Goal: Task Accomplishment & Management: Use online tool/utility

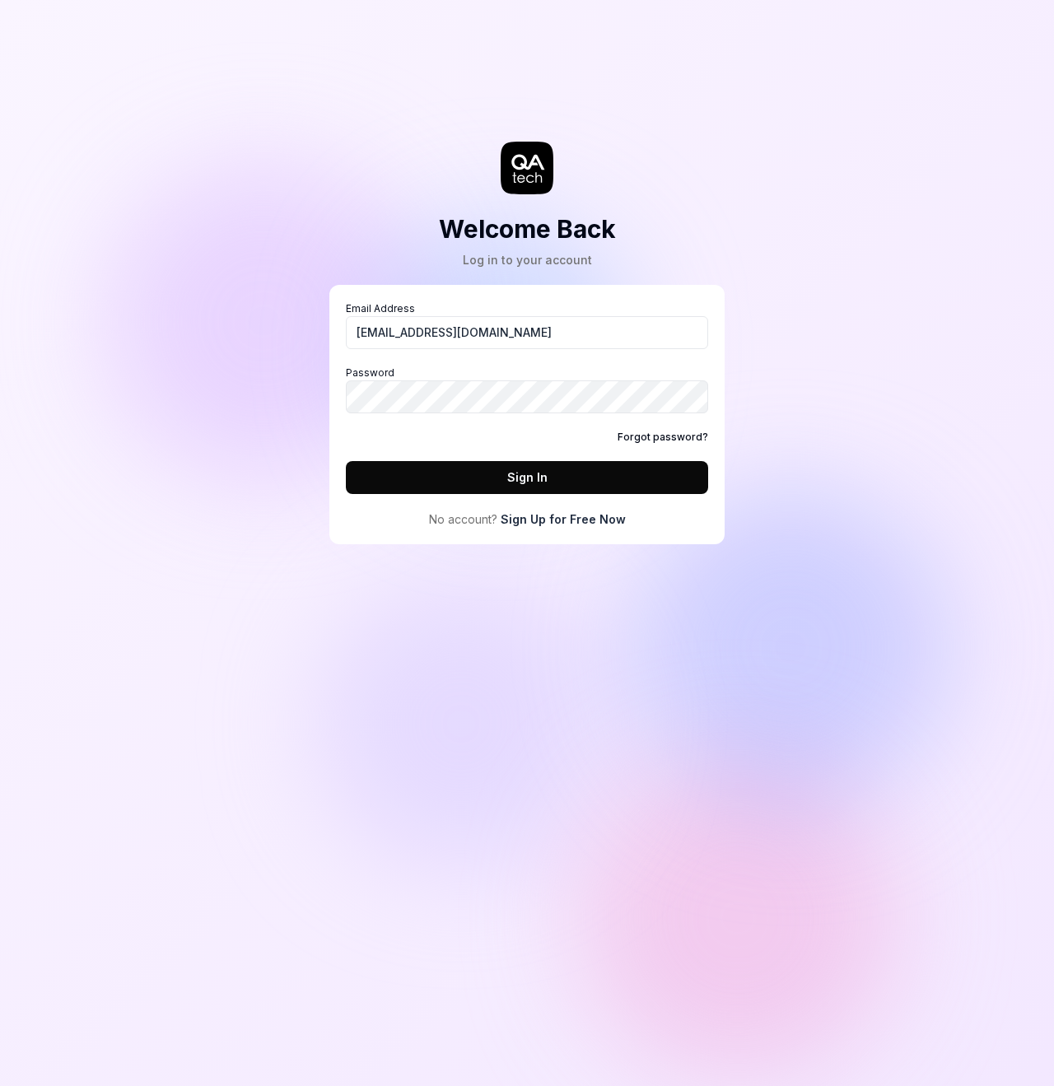
type input "[EMAIL_ADDRESS][DOMAIN_NAME]"
click at [527, 477] on button "Sign In" at bounding box center [527, 477] width 362 height 33
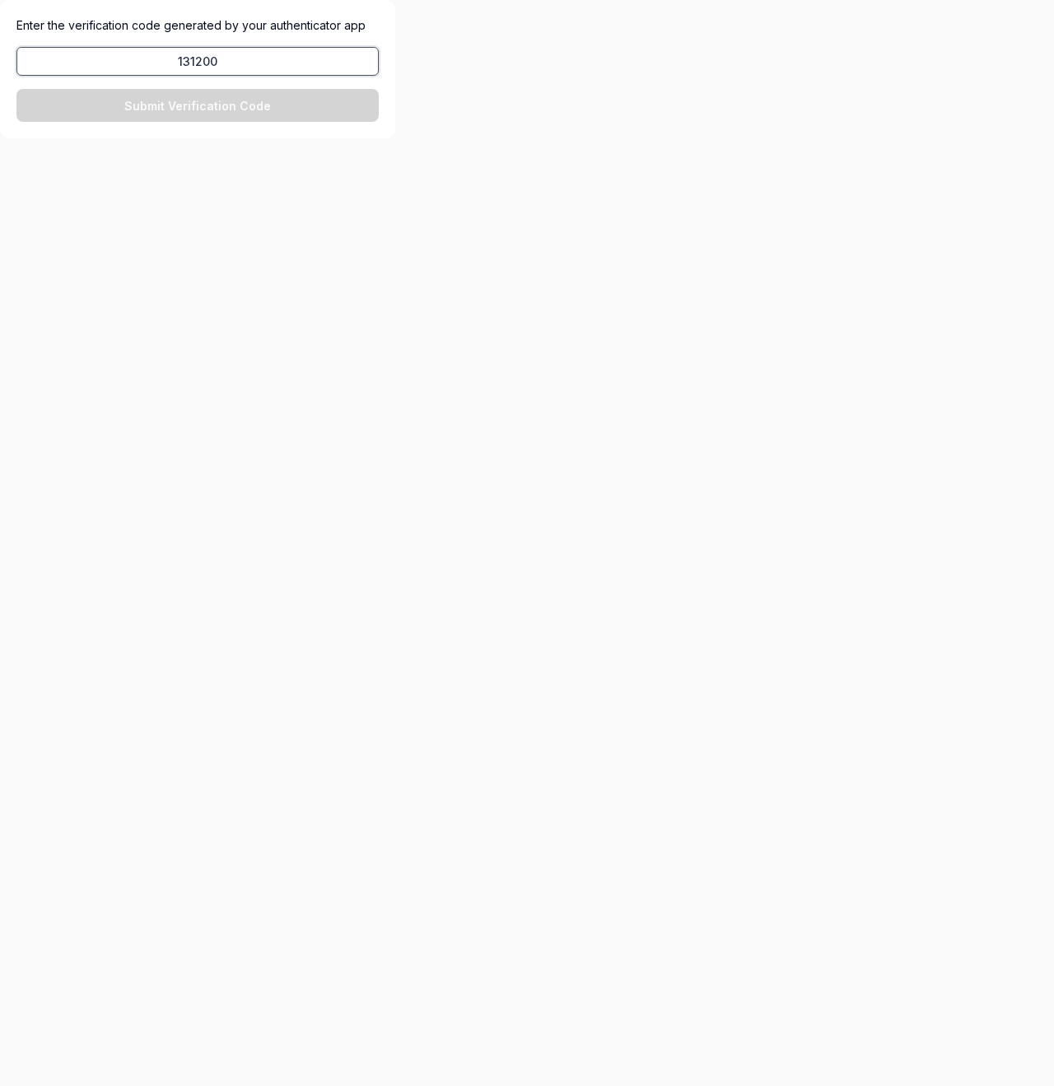
type input "131200"
click at [198, 105] on button "Submit Verification Code" at bounding box center [197, 105] width 362 height 33
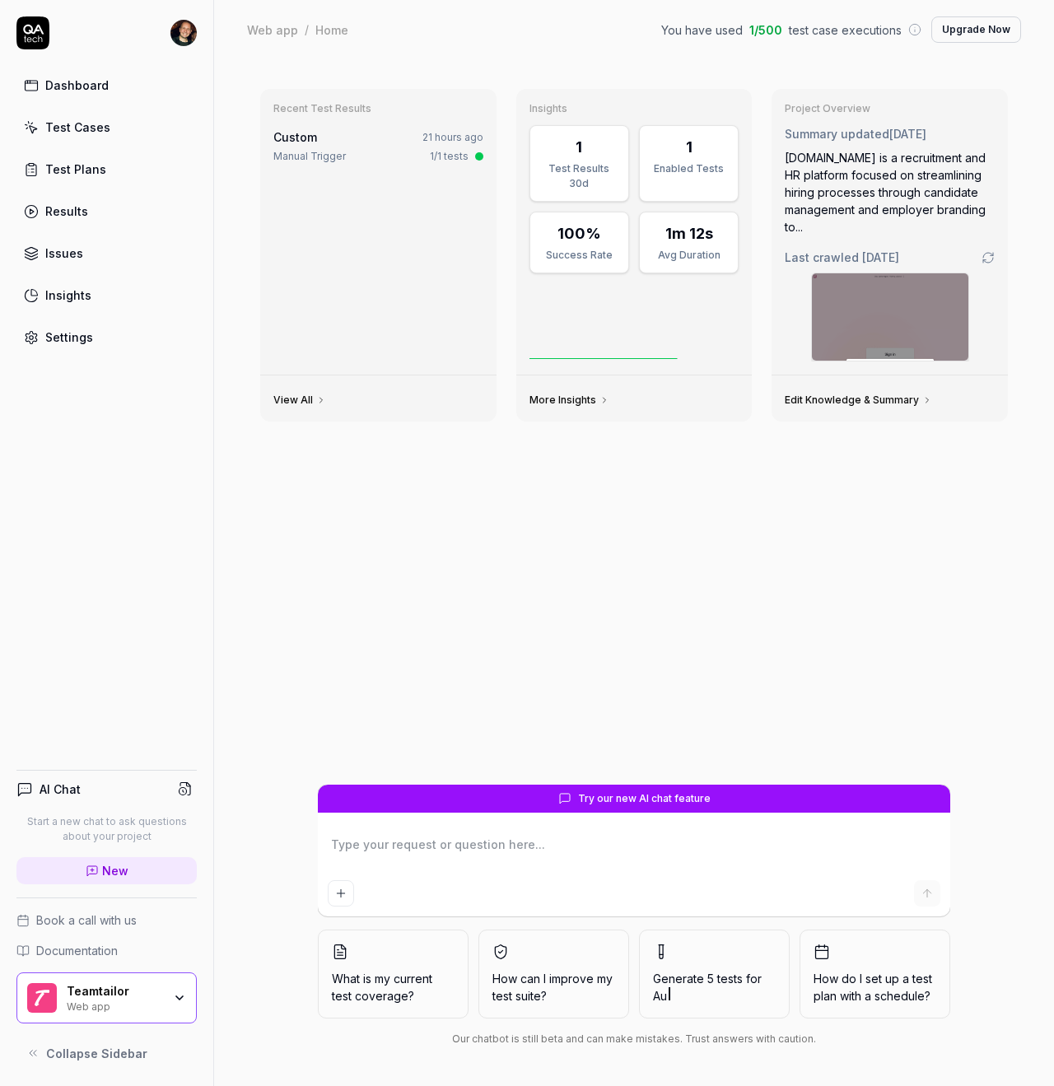
click at [547, 639] on div "Recent Test Results Custom 21 hours ago Manual Trigger 1/1 tests View All Insig…" at bounding box center [634, 430] width 774 height 709
click at [686, 486] on div "Recent Test Results Custom 21 hours ago Manual Trigger 1/1 tests View All Insig…" at bounding box center [634, 430] width 774 height 709
click at [77, 130] on div "Test Cases" at bounding box center [77, 127] width 65 height 17
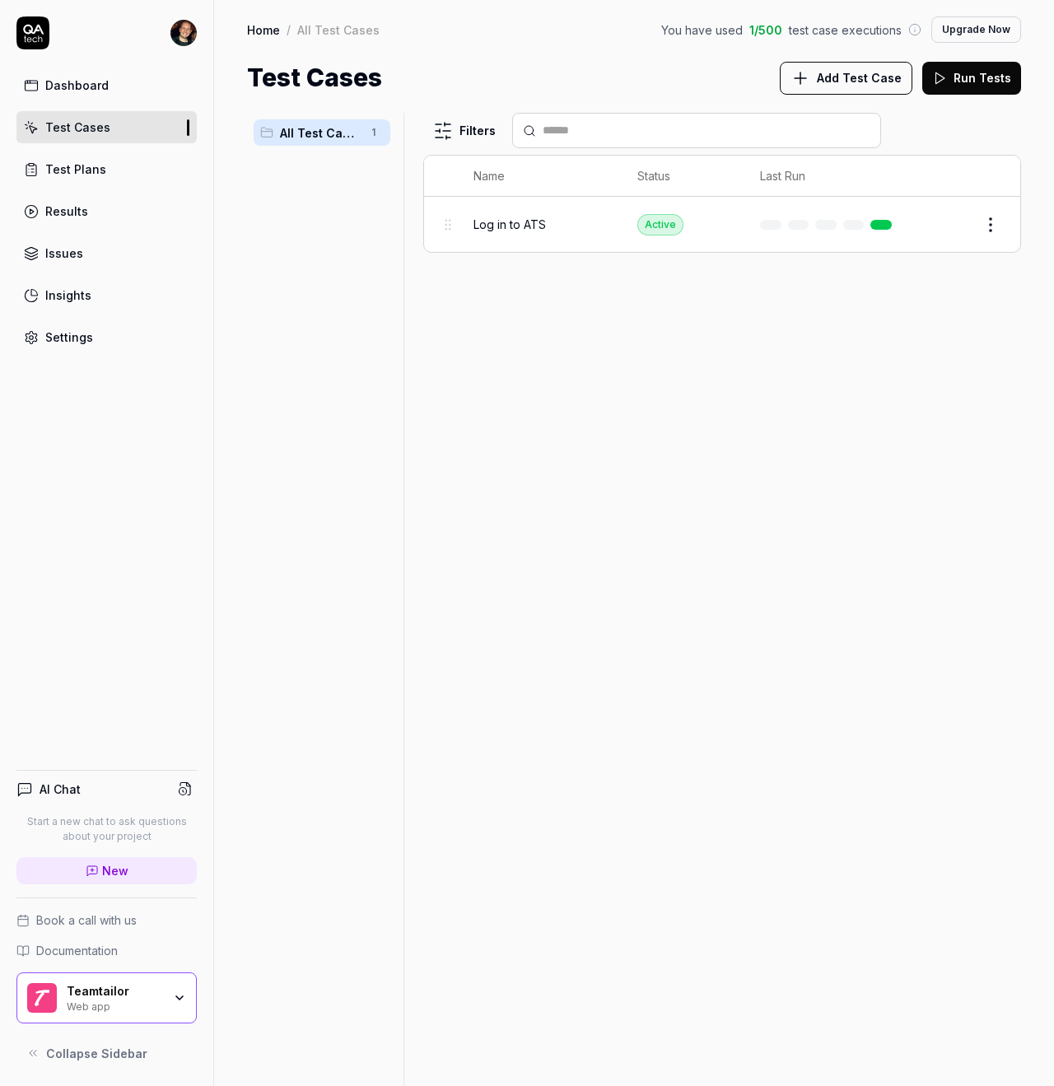
click at [521, 224] on span "Log in to ATS" at bounding box center [509, 224] width 72 height 17
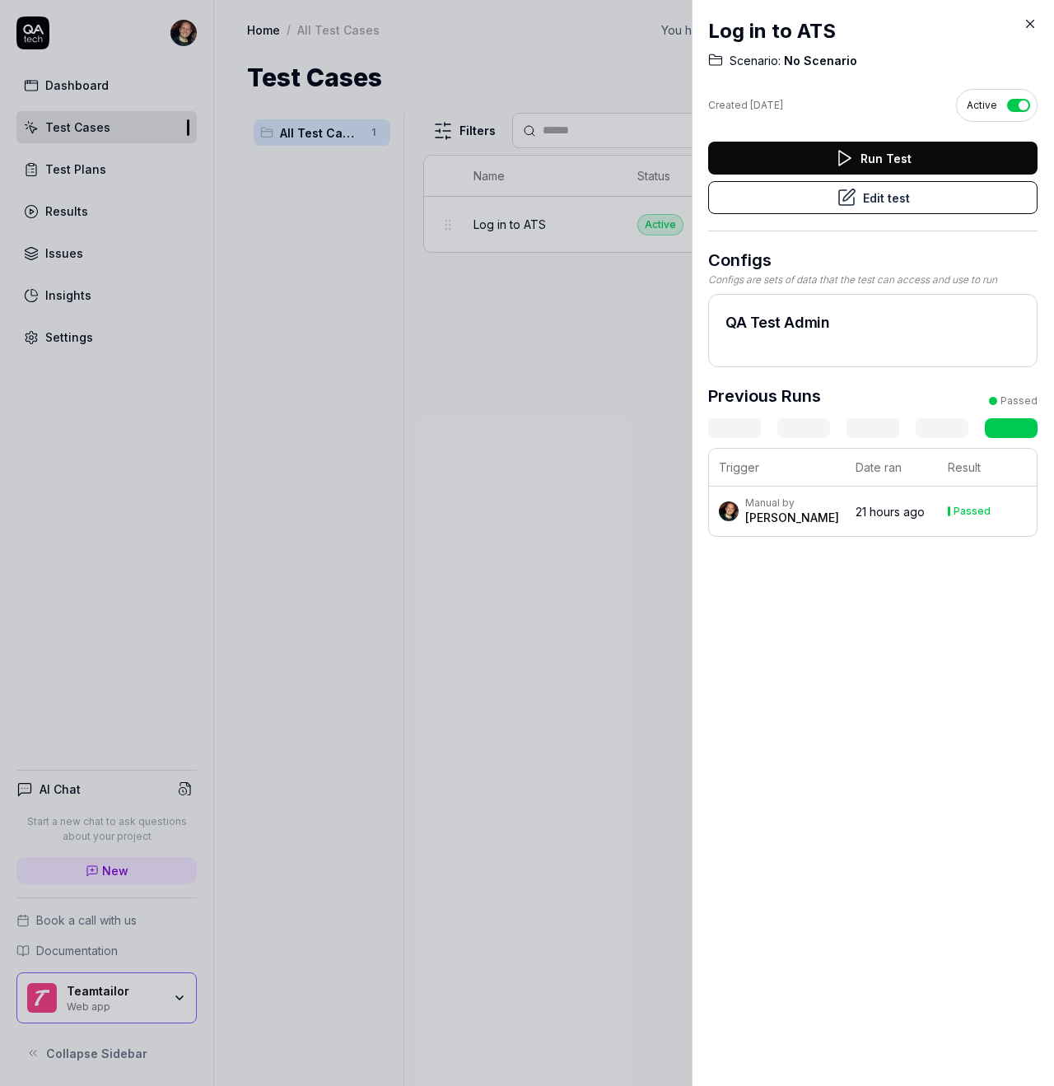
click at [854, 198] on icon at bounding box center [846, 197] width 15 height 15
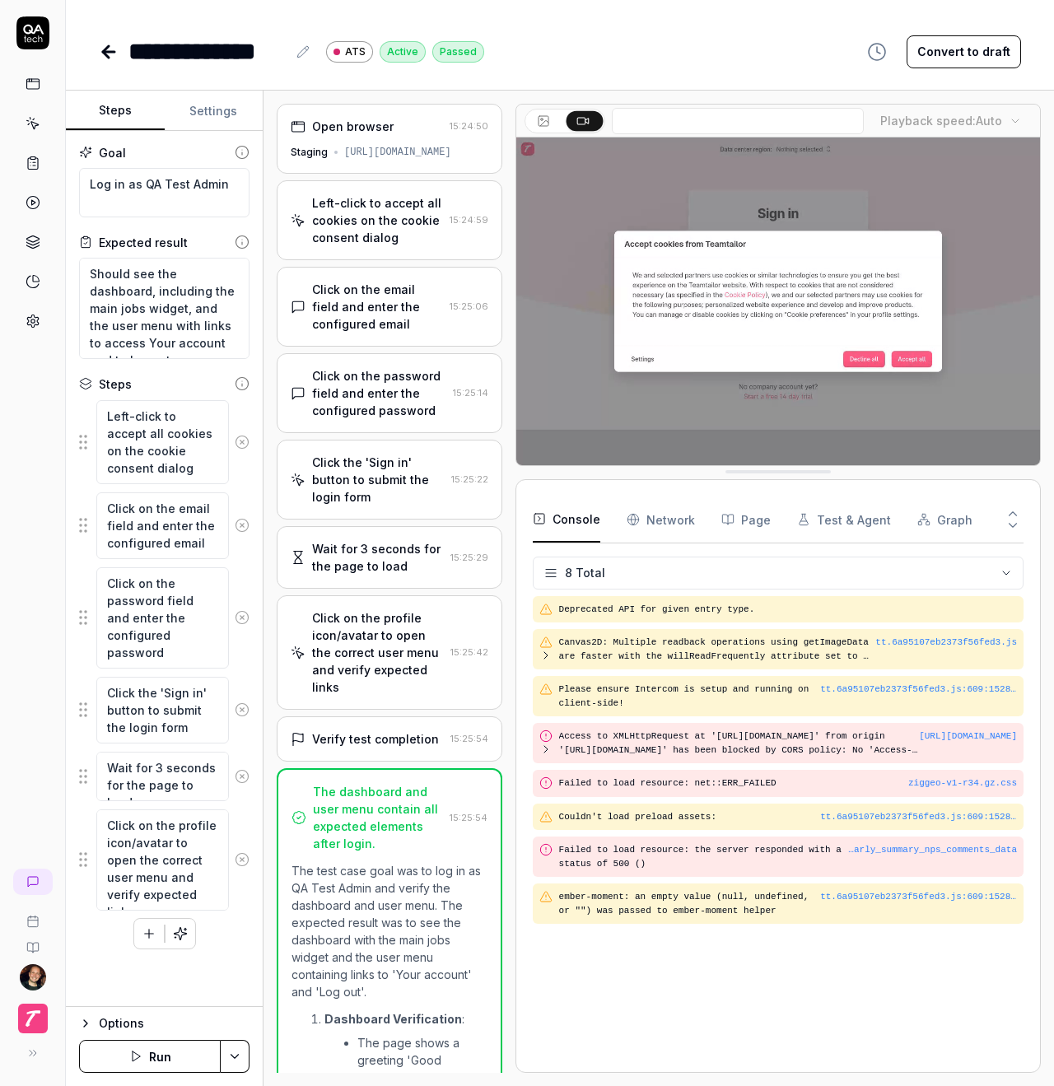
click at [357, 214] on div "Left-click to accept all cookies on the cookie consent dialog" at bounding box center [377, 220] width 131 height 52
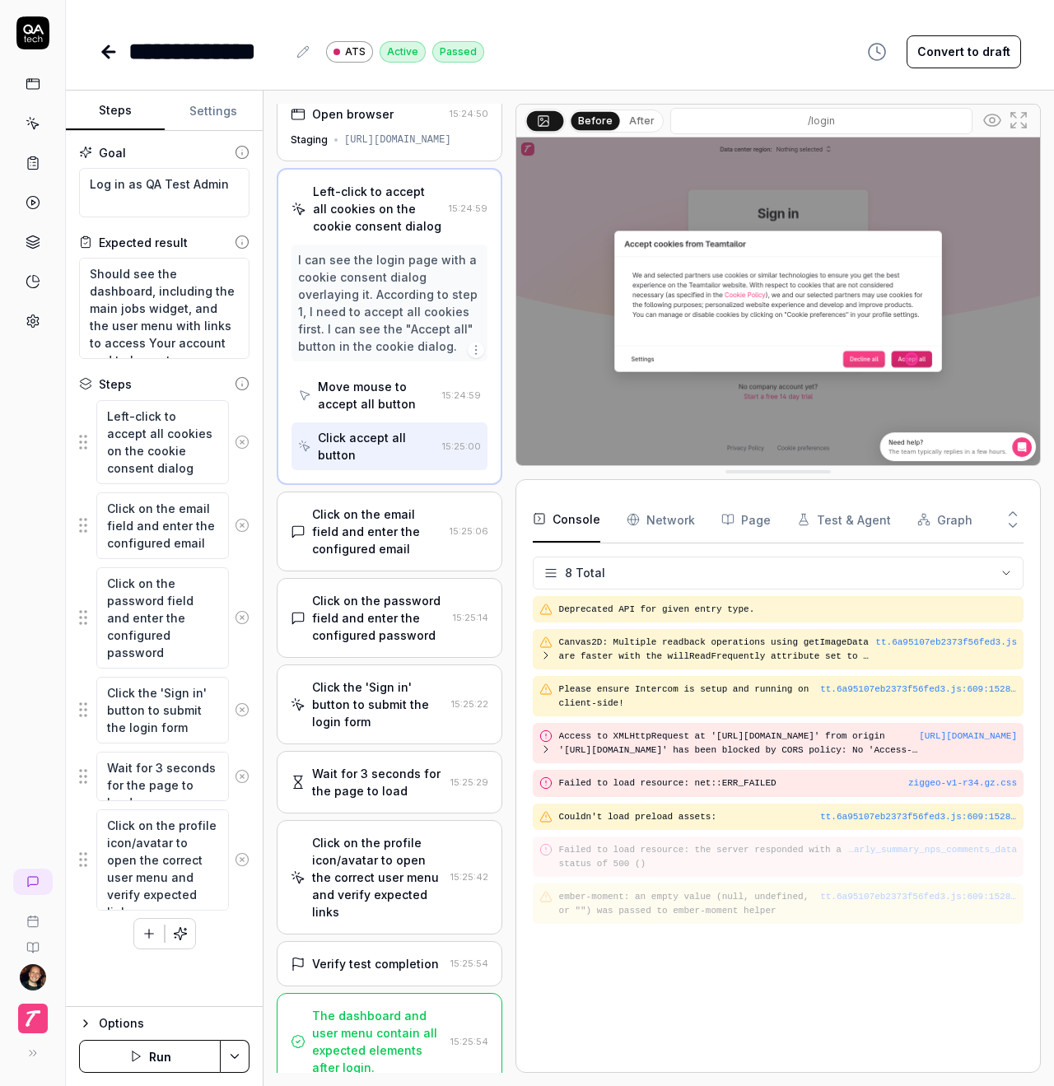
scroll to position [0, 1]
click at [371, 533] on div "Click on the email field and enter the configured email" at bounding box center [377, 531] width 131 height 52
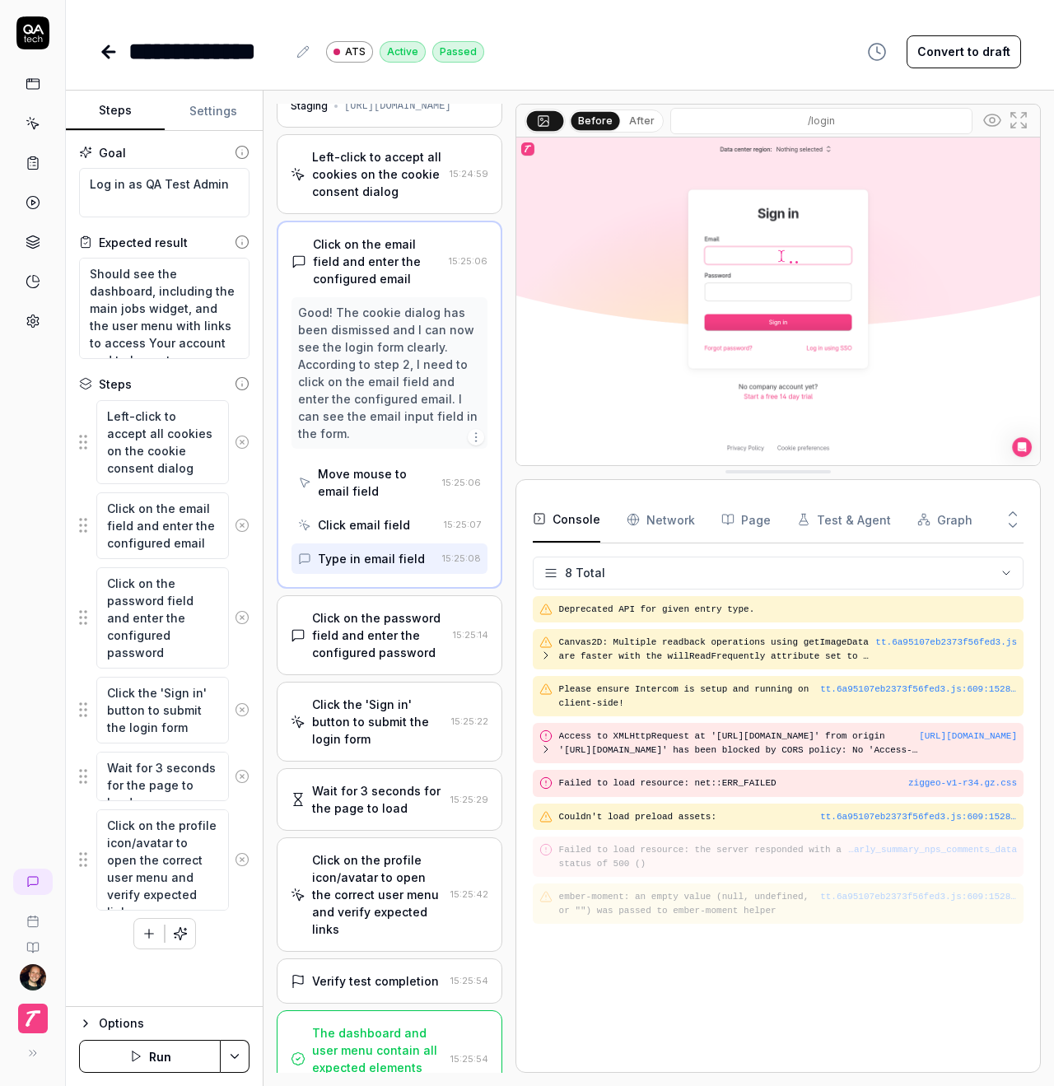
scroll to position [0, 0]
click at [365, 1024] on div "The dashboard and user menu contain all expected elements after login." at bounding box center [378, 1058] width 132 height 69
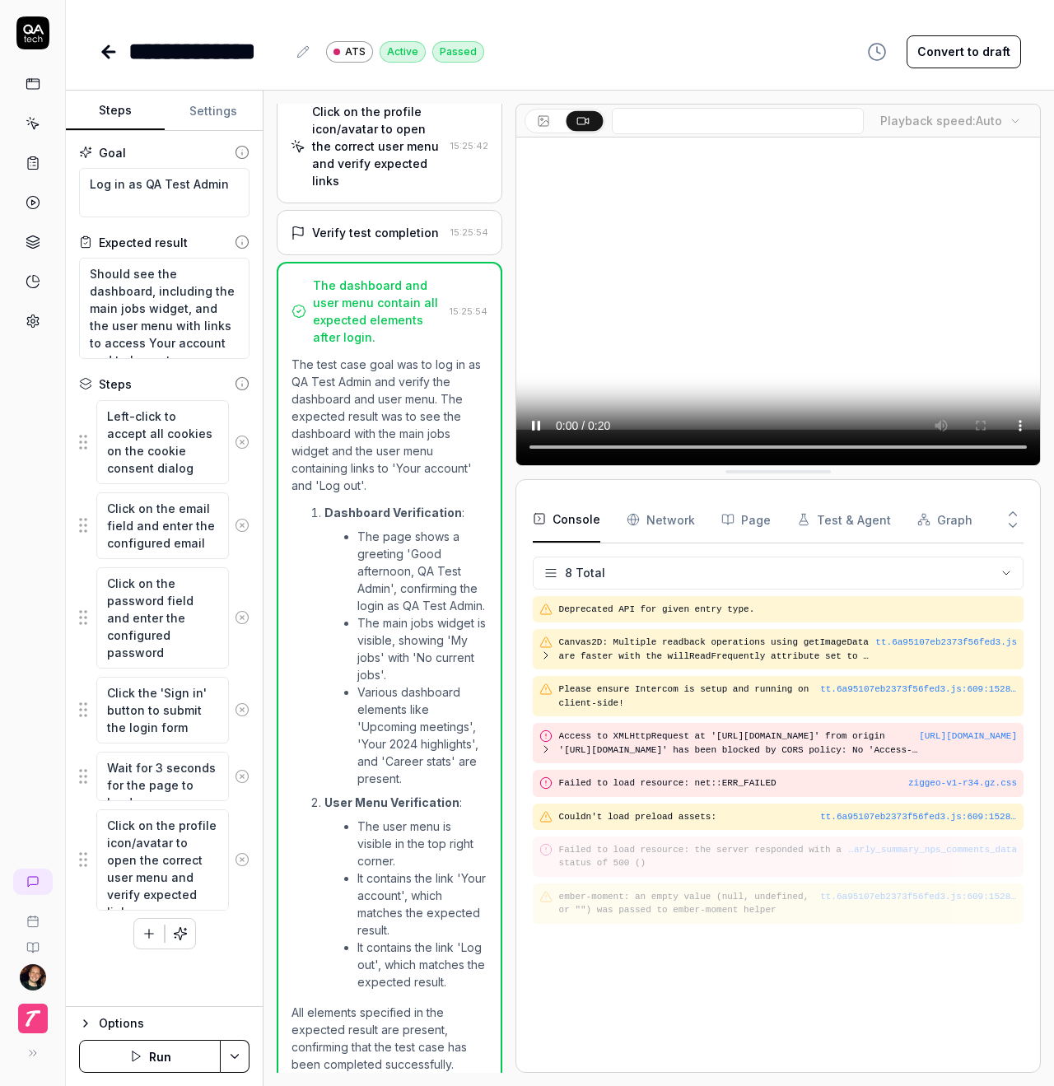
scroll to position [507, 0]
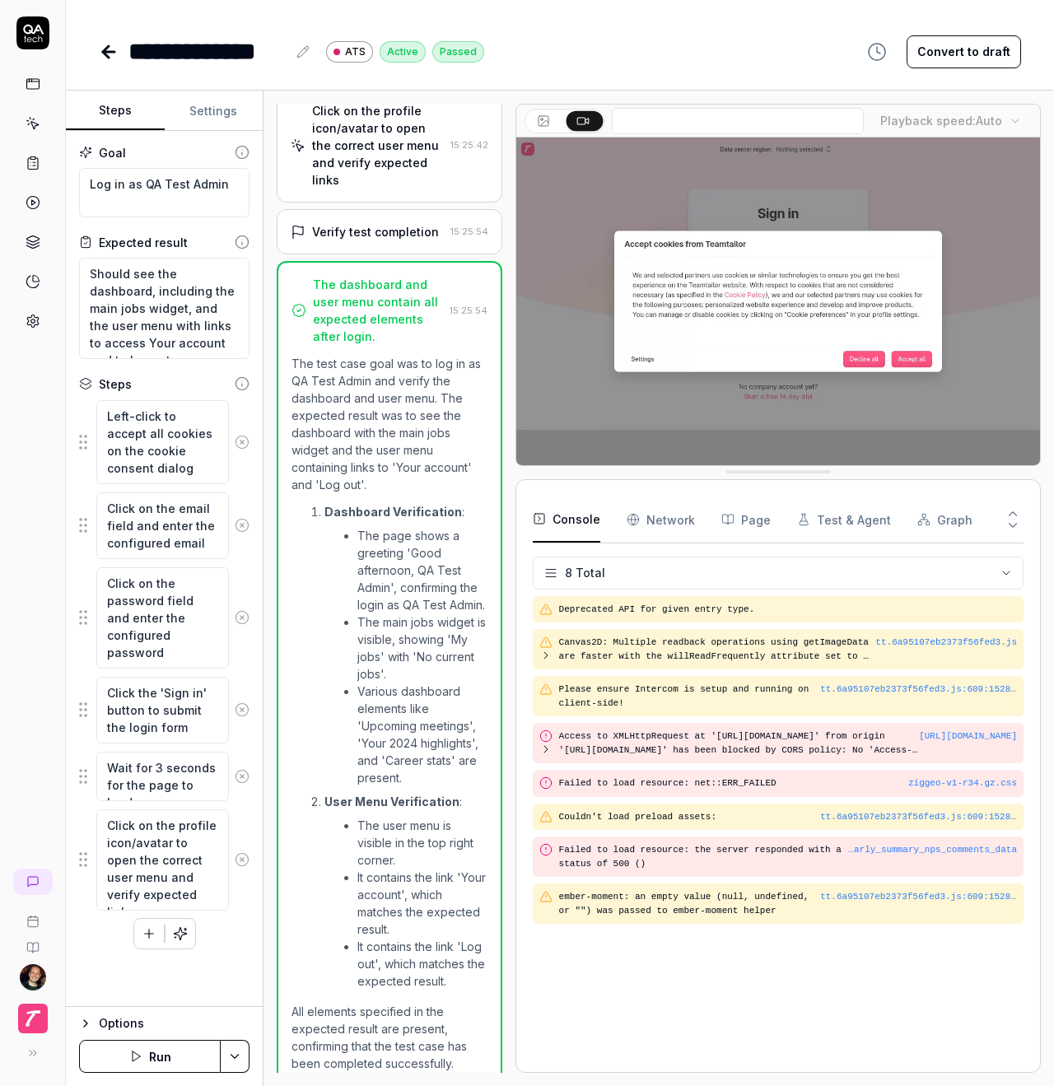
click at [36, 321] on icon at bounding box center [33, 321] width 15 height 15
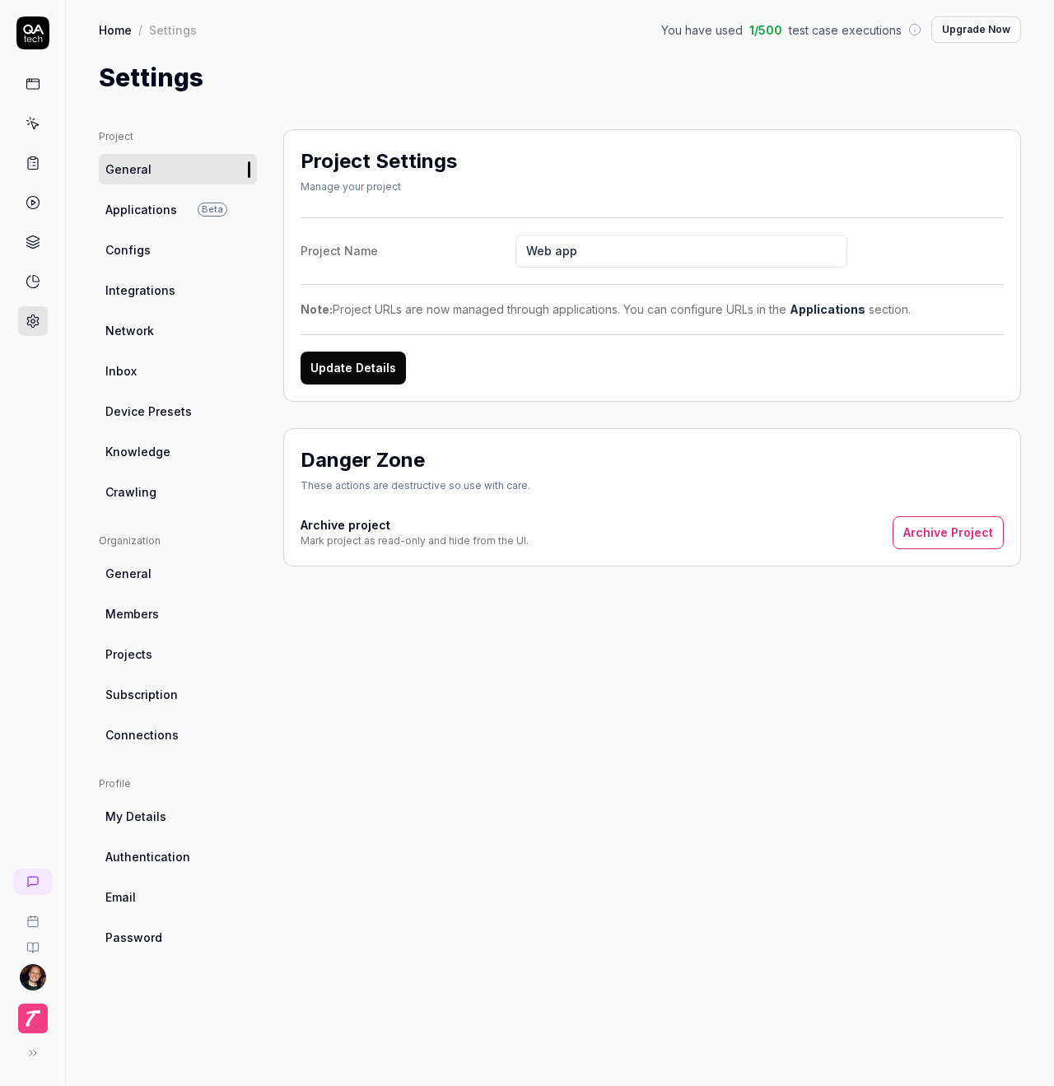
click at [159, 437] on link "Knowledge" at bounding box center [178, 451] width 158 height 30
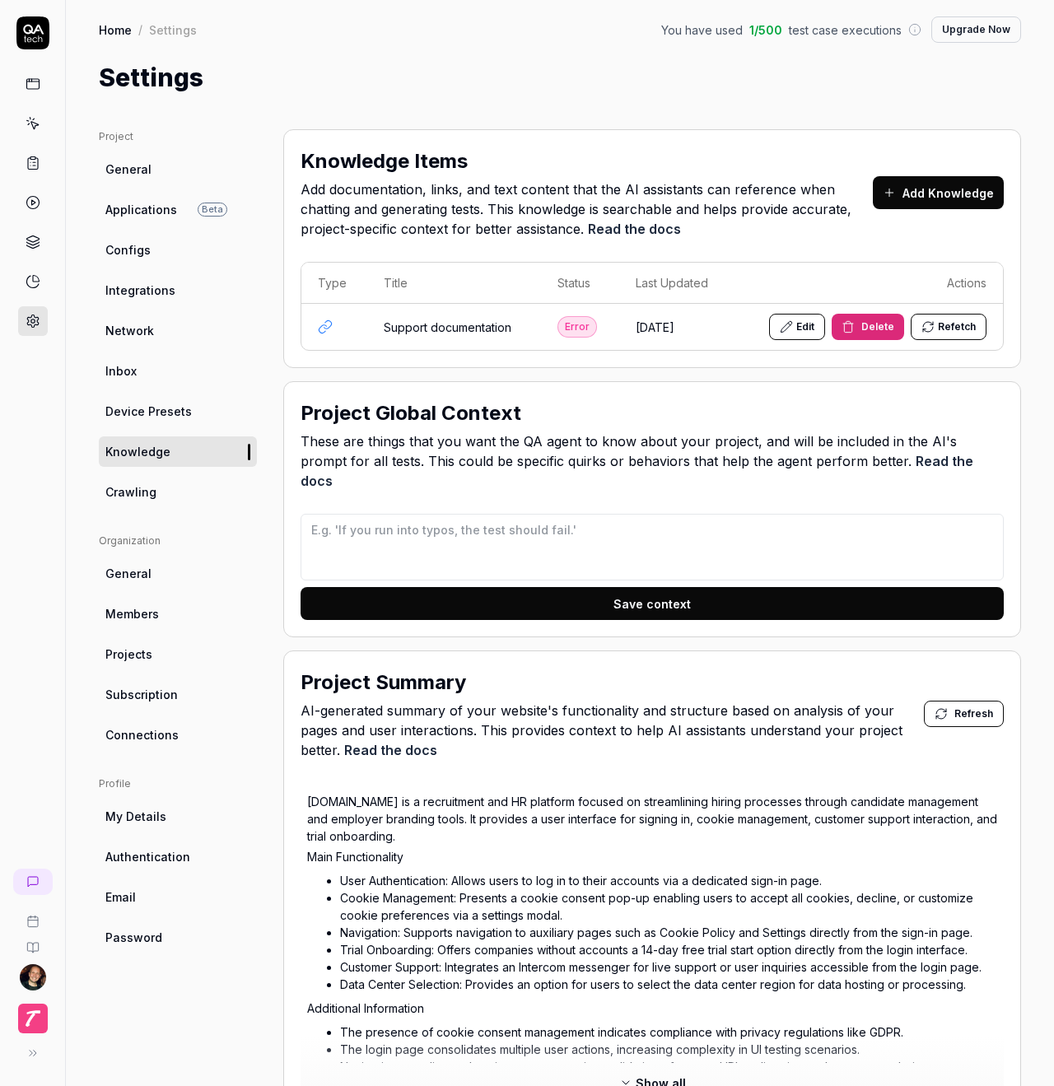
drag, startPoint x: 616, startPoint y: 91, endPoint x: 579, endPoint y: 97, distance: 36.8
click at [616, 91] on div "Settings" at bounding box center [560, 77] width 922 height 37
click at [114, 170] on span "General" at bounding box center [128, 169] width 46 height 17
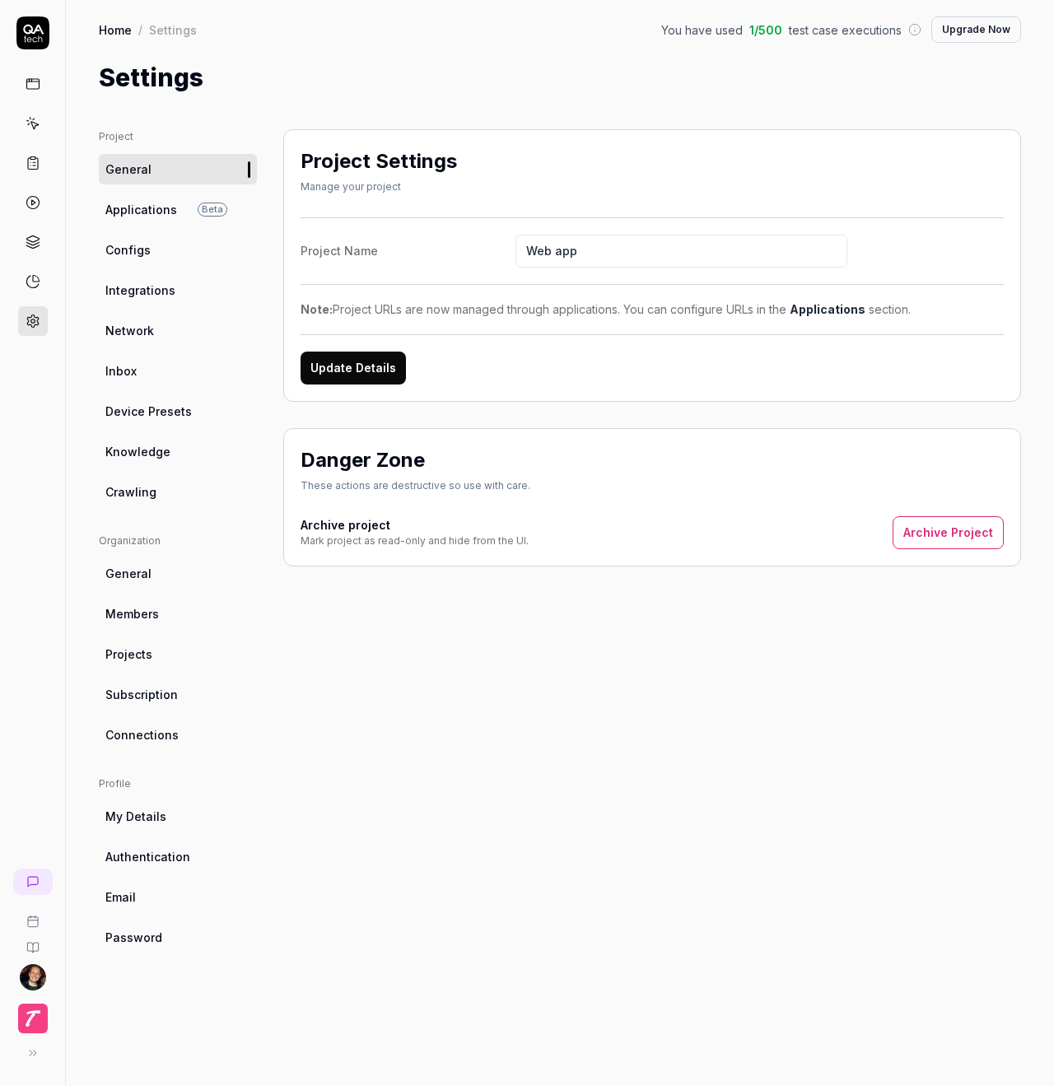
click at [30, 85] on icon at bounding box center [33, 84] width 15 height 15
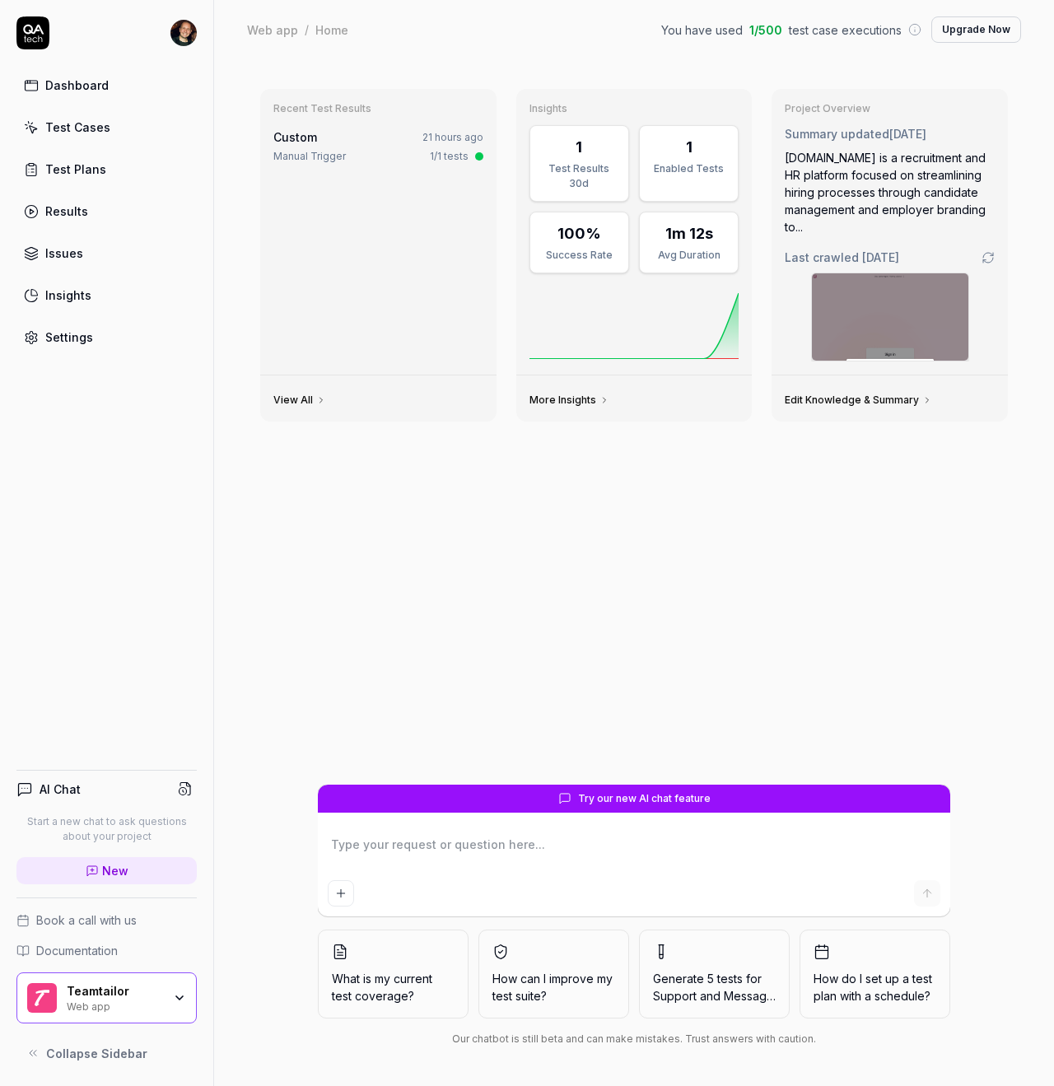
click at [682, 516] on div "Recent Test Results Custom 21 hours ago Manual Trigger 1/1 tests View All Insig…" at bounding box center [634, 430] width 774 height 709
click at [101, 123] on div "Test Cases" at bounding box center [77, 127] width 65 height 17
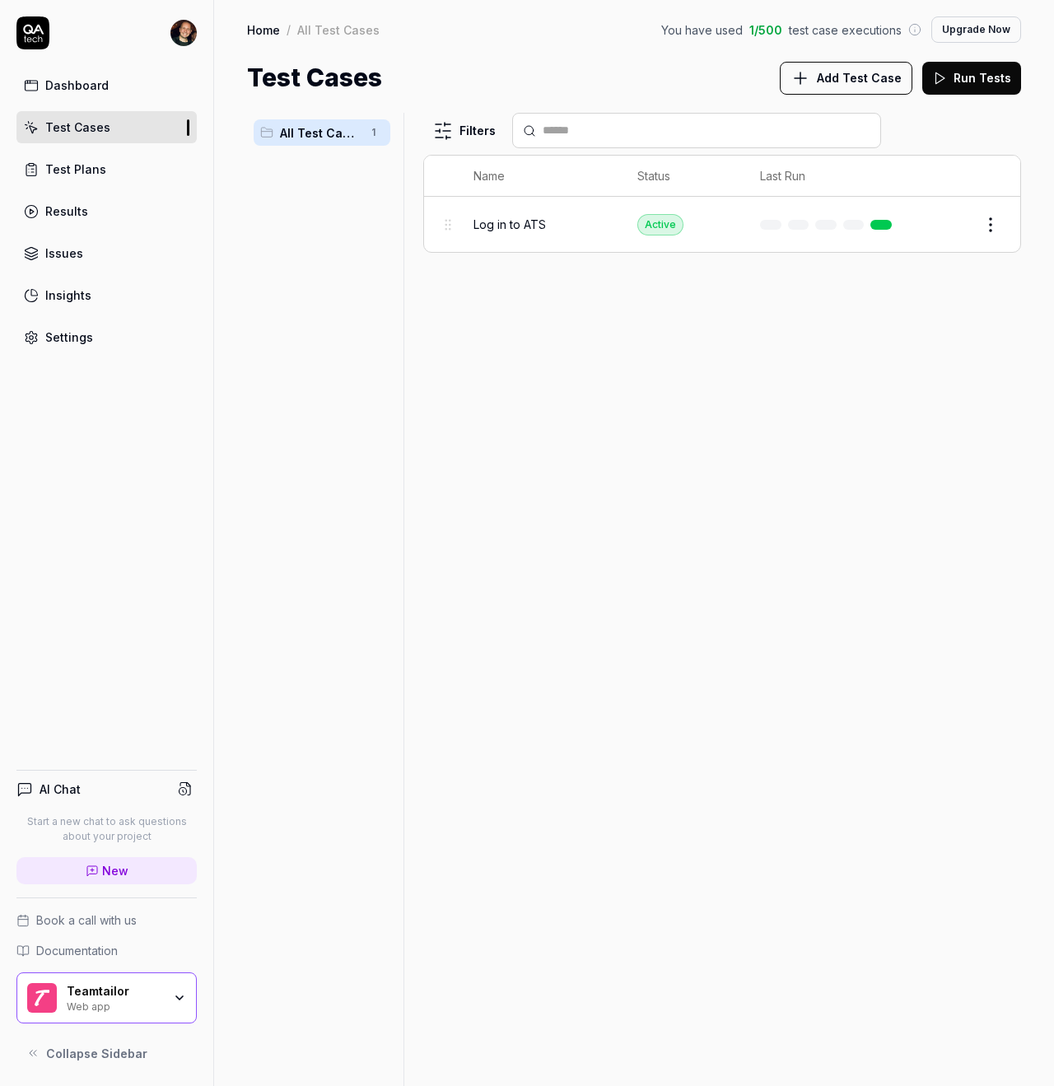
click at [530, 221] on span "Log in to ATS" at bounding box center [509, 224] width 72 height 17
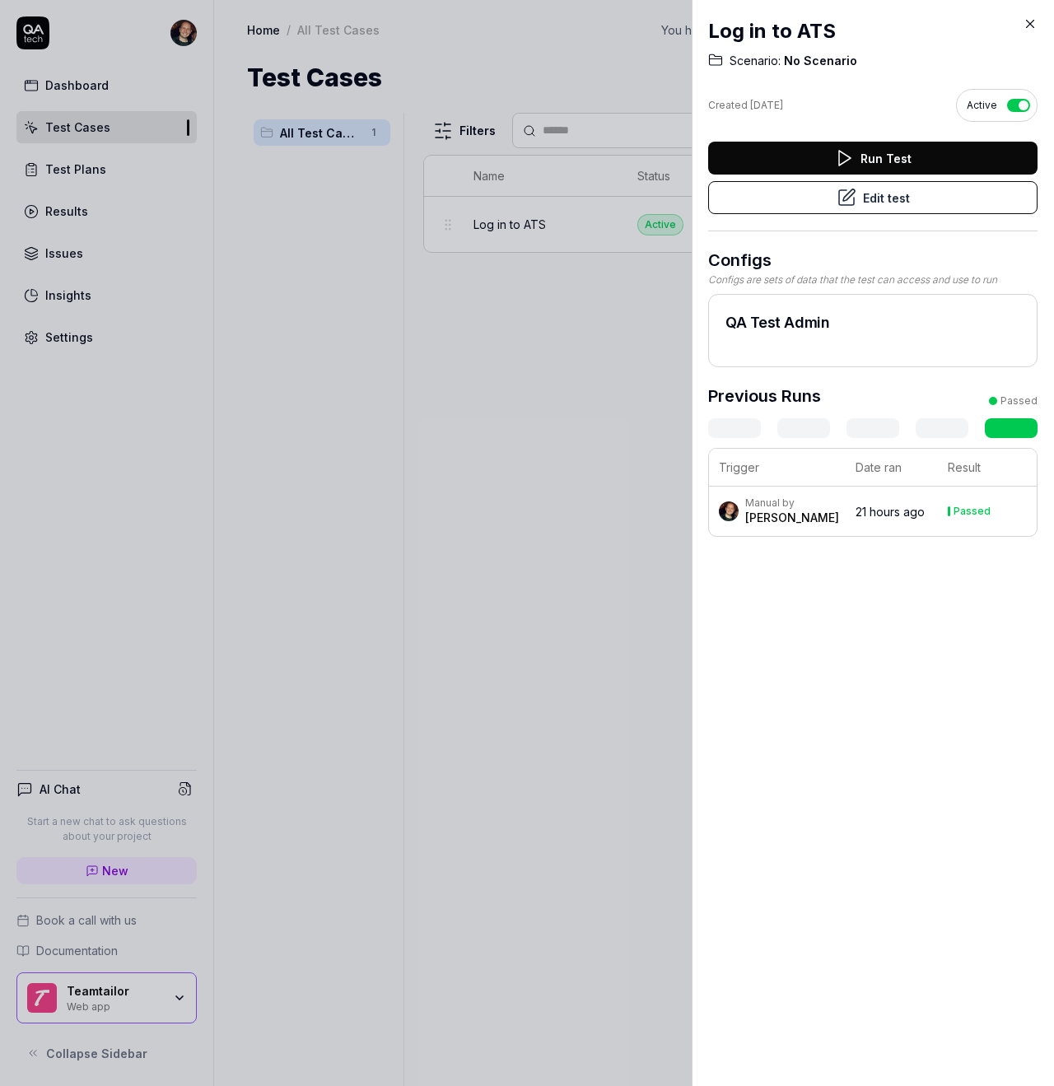
click at [818, 201] on button "Edit test" at bounding box center [872, 197] width 329 height 33
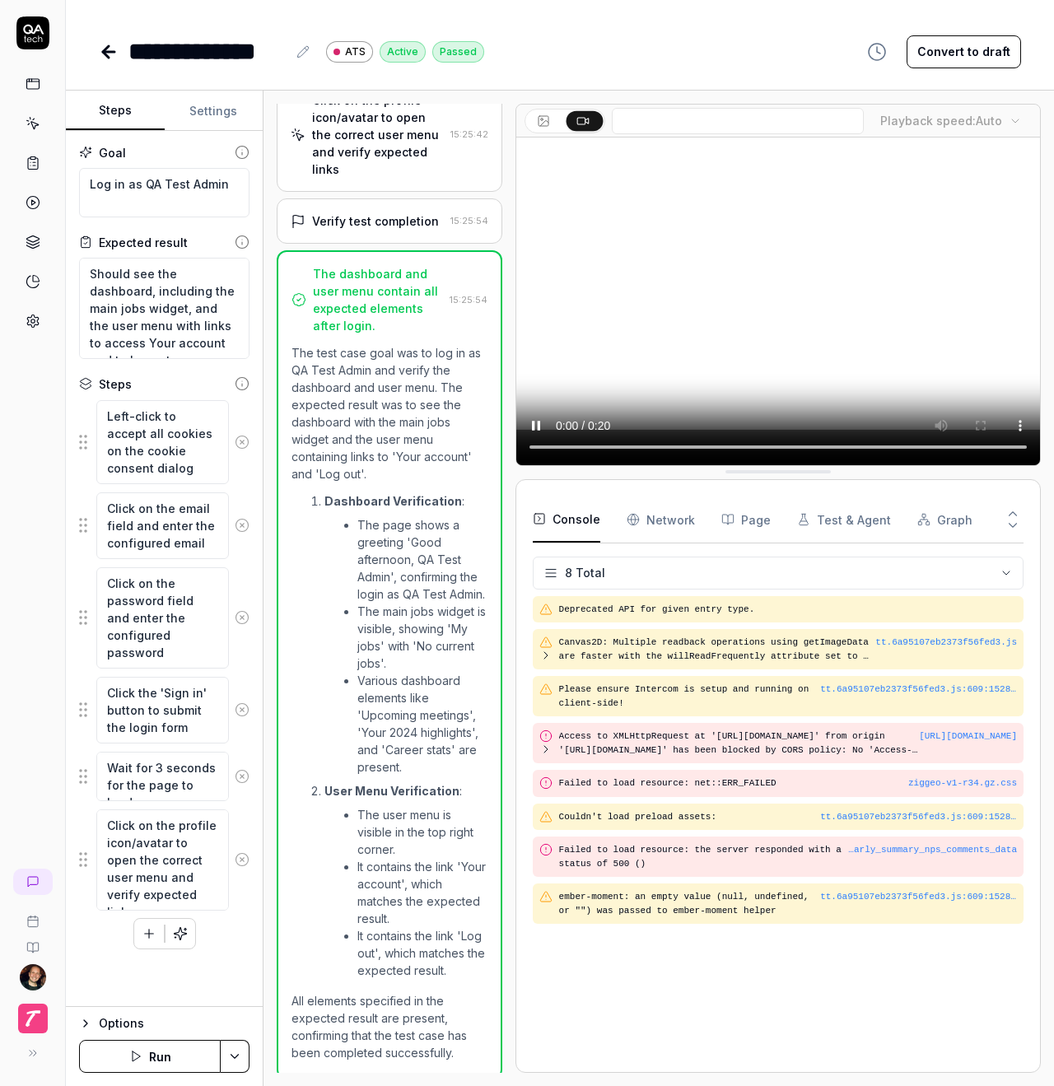
scroll to position [507, 0]
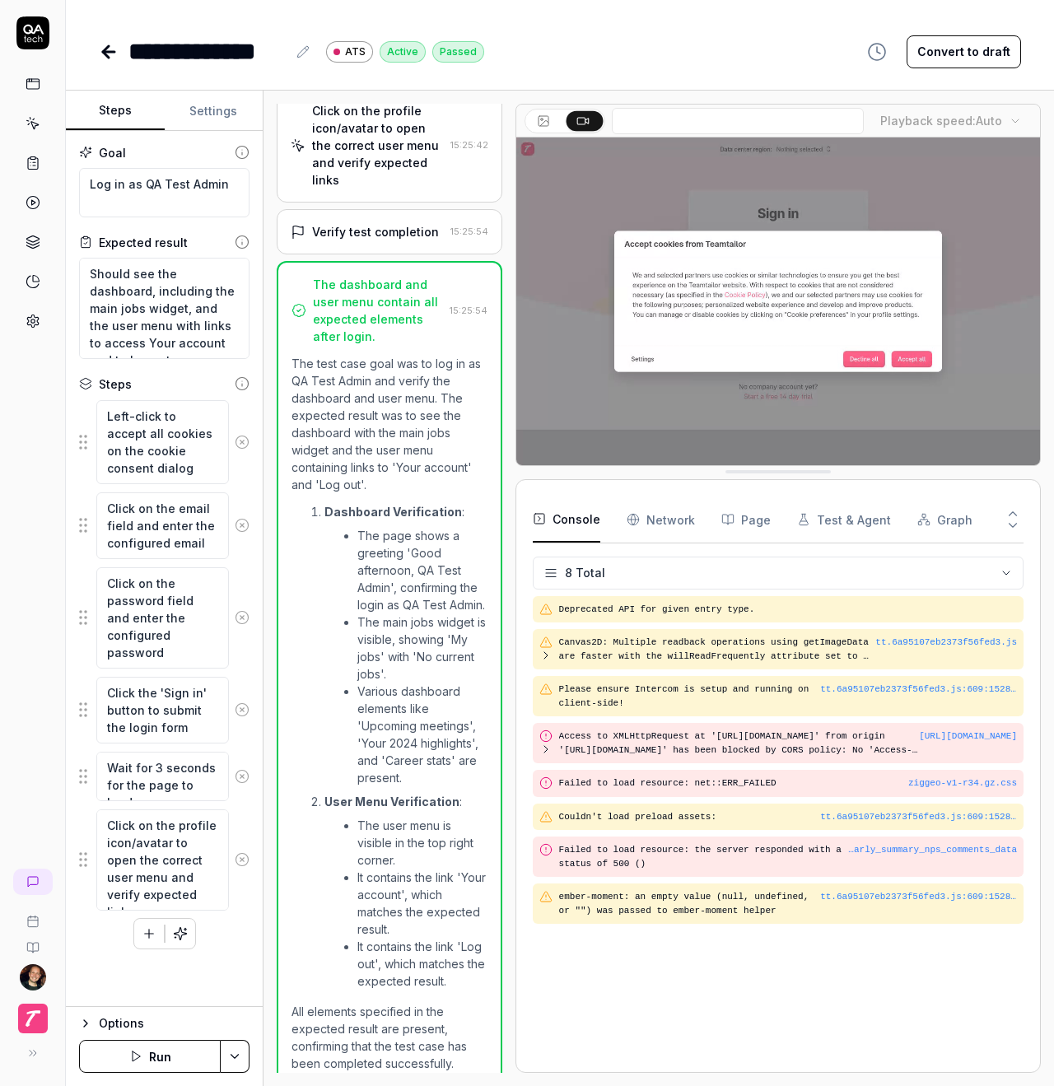
type textarea "*"
